Goal: Find contact information: Find contact information

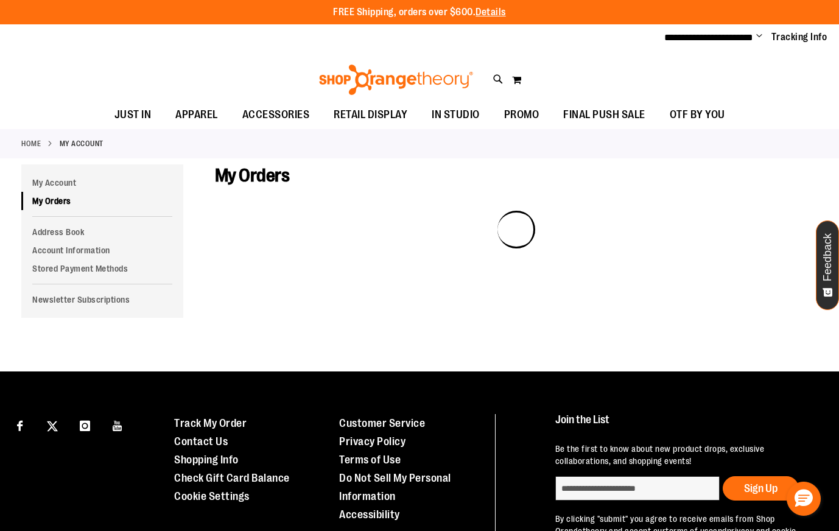
click at [756, 36] on span "Change" at bounding box center [759, 37] width 6 height 12
click at [709, 77] on link "Sign Out" at bounding box center [715, 82] width 107 height 23
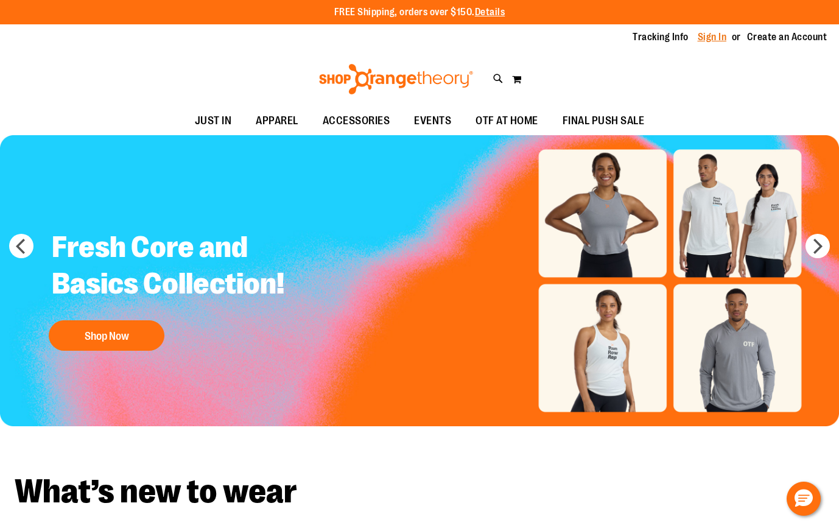
click at [709, 41] on link "Sign In" at bounding box center [712, 36] width 29 height 13
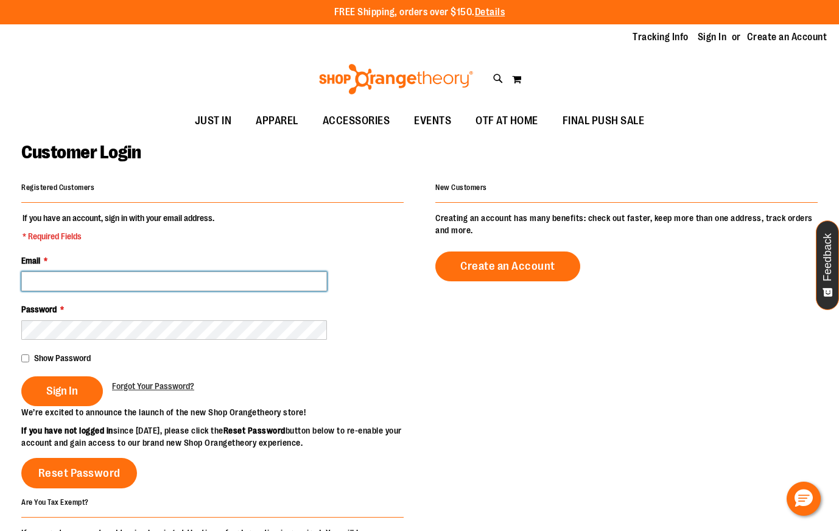
click at [112, 281] on input "Email *" at bounding box center [174, 280] width 306 height 19
paste input "**********"
type input "**********"
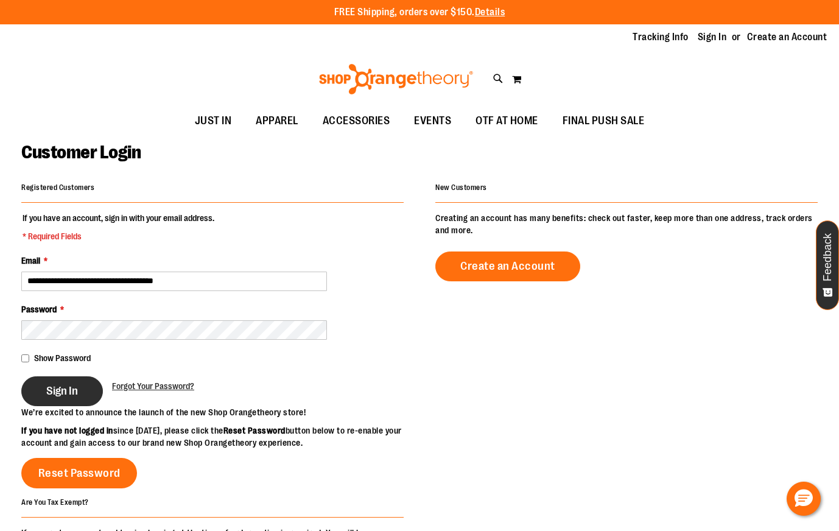
click at [56, 393] on span "Sign In" at bounding box center [62, 390] width 32 height 13
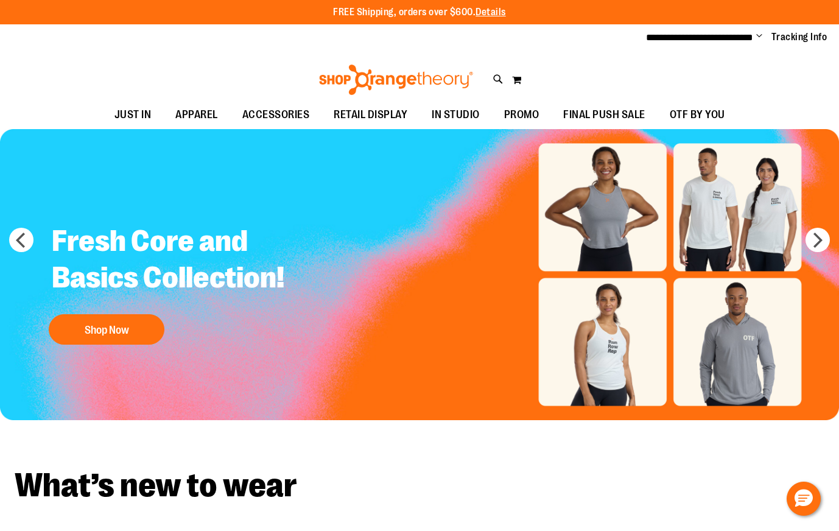
click at [754, 35] on ul "**********" at bounding box center [732, 37] width 191 height 15
click at [757, 35] on span "Change" at bounding box center [759, 37] width 6 height 12
click at [697, 61] on link "My Account" at bounding box center [715, 58] width 107 height 23
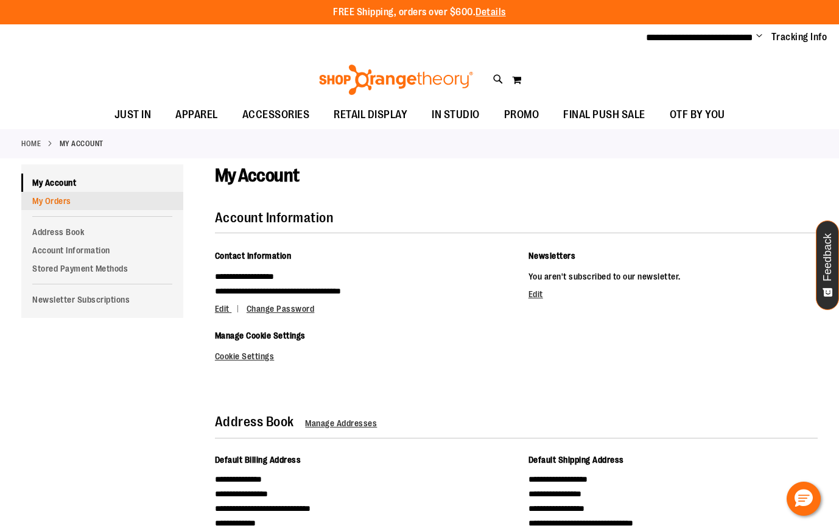
click at [52, 196] on link "My Orders" at bounding box center [102, 201] width 162 height 18
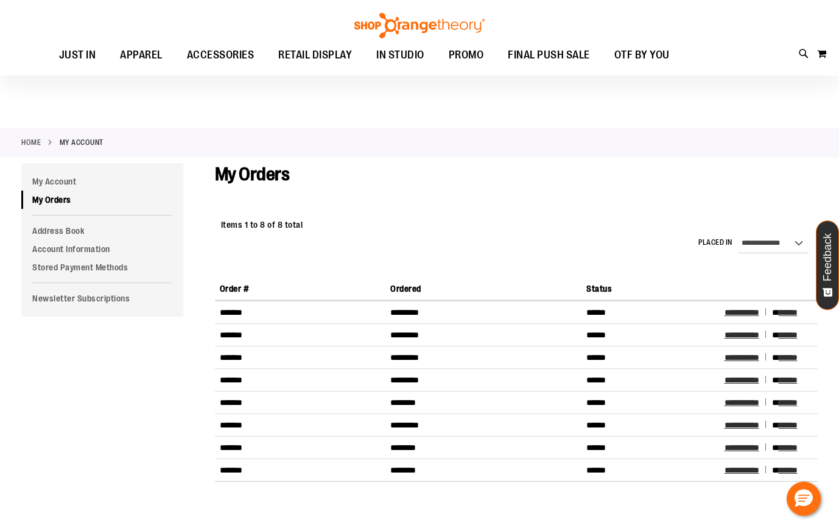
scroll to position [264, 0]
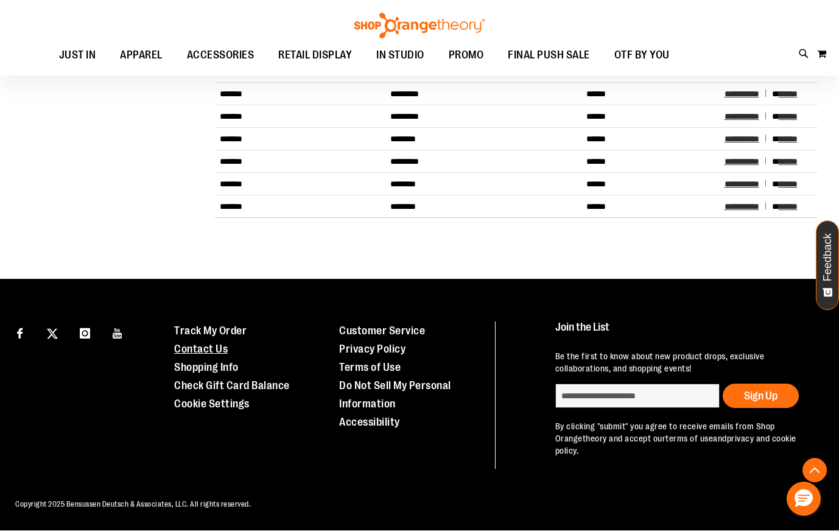
click at [206, 348] on link "Contact Us" at bounding box center [201, 349] width 54 height 12
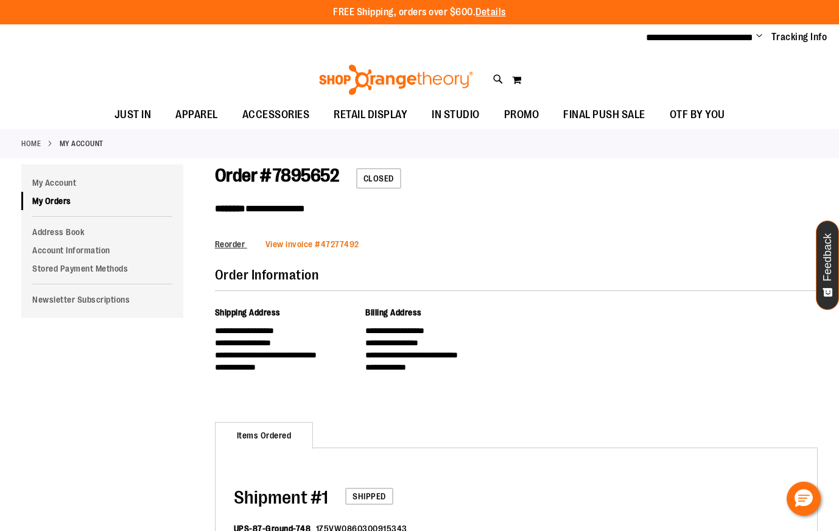
click at [303, 242] on span "View invoice #" at bounding box center [292, 244] width 55 height 10
click at [331, 245] on link "View invoice # 47282574" at bounding box center [312, 244] width 94 height 10
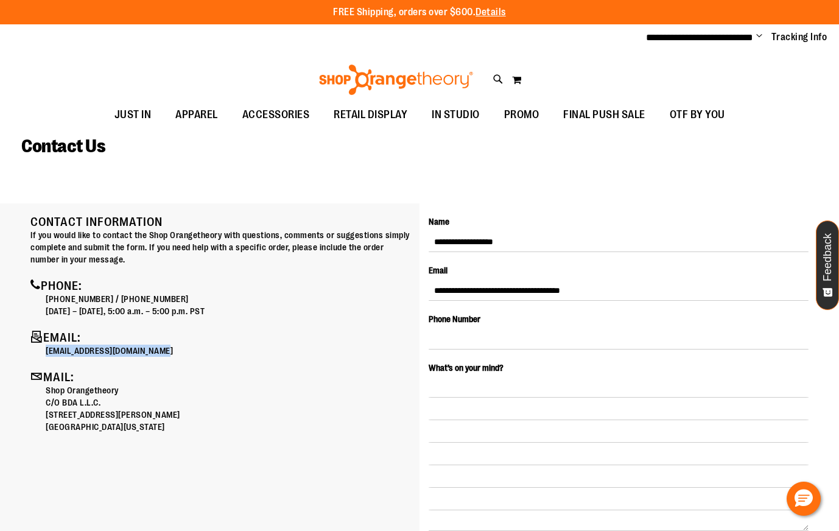
drag, startPoint x: 46, startPoint y: 349, endPoint x: 164, endPoint y: 347, distance: 118.1
click at [164, 347] on p "[EMAIL_ADDRESS][DOMAIN_NAME]" at bounding box center [228, 351] width 365 height 12
copy p "[EMAIL_ADDRESS][DOMAIN_NAME]"
